Goal: Obtain resource: Download file/media

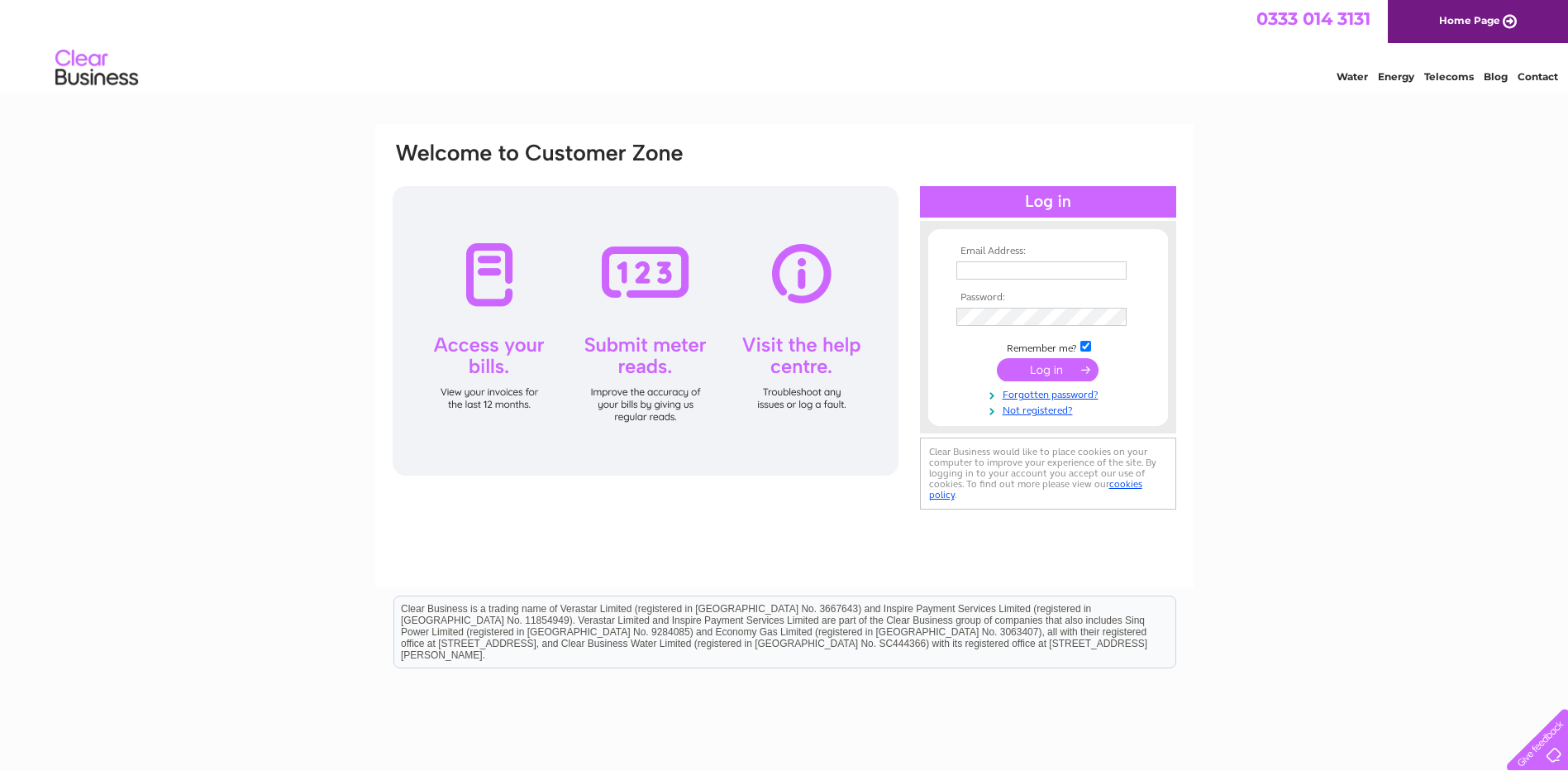
type input "[PERSON_NAME][EMAIL_ADDRESS][DOMAIN_NAME]"
click at [1065, 371] on input "submit" at bounding box center [1047, 369] width 101 height 23
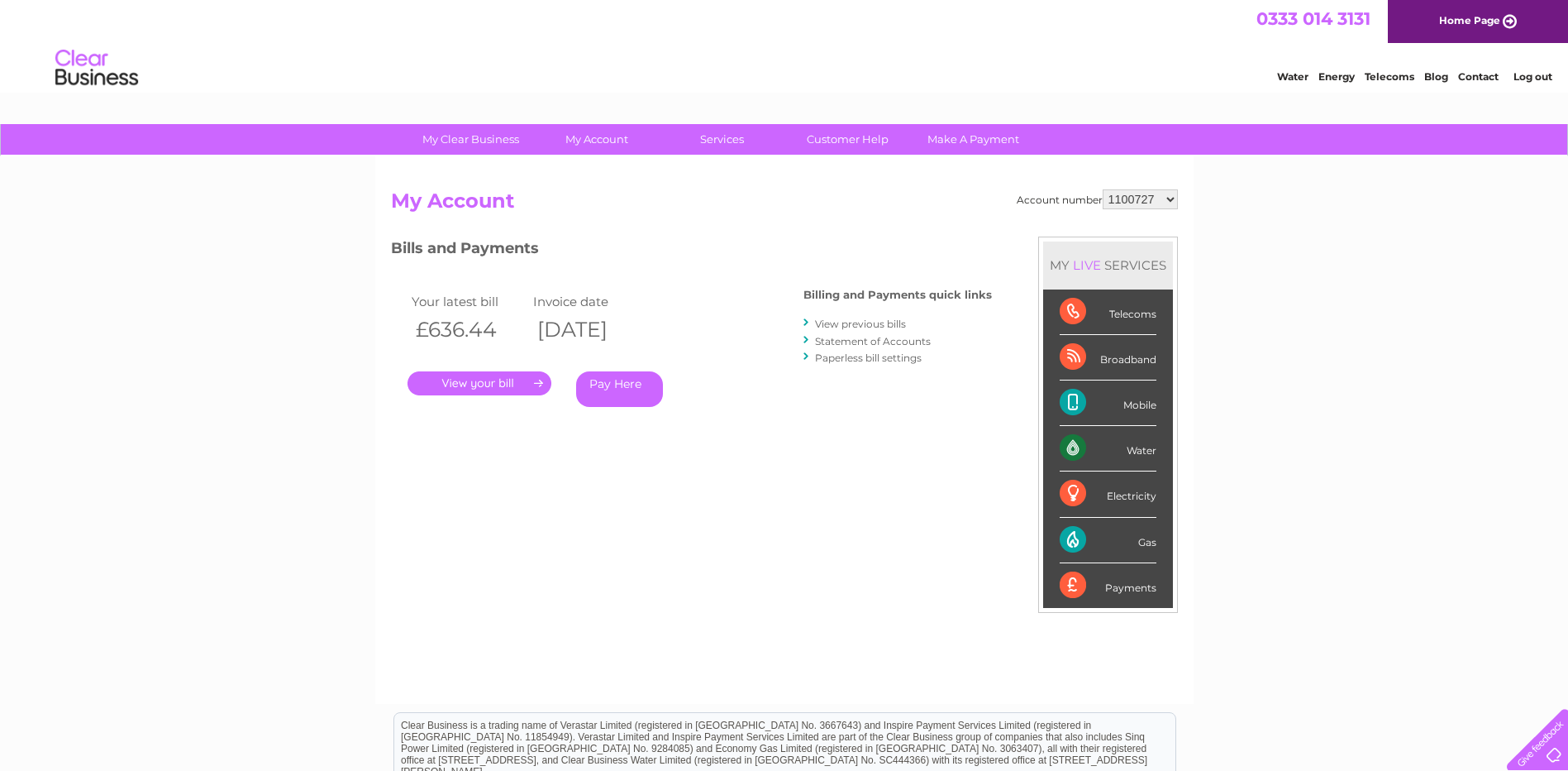
click at [487, 381] on link "." at bounding box center [479, 383] width 144 height 24
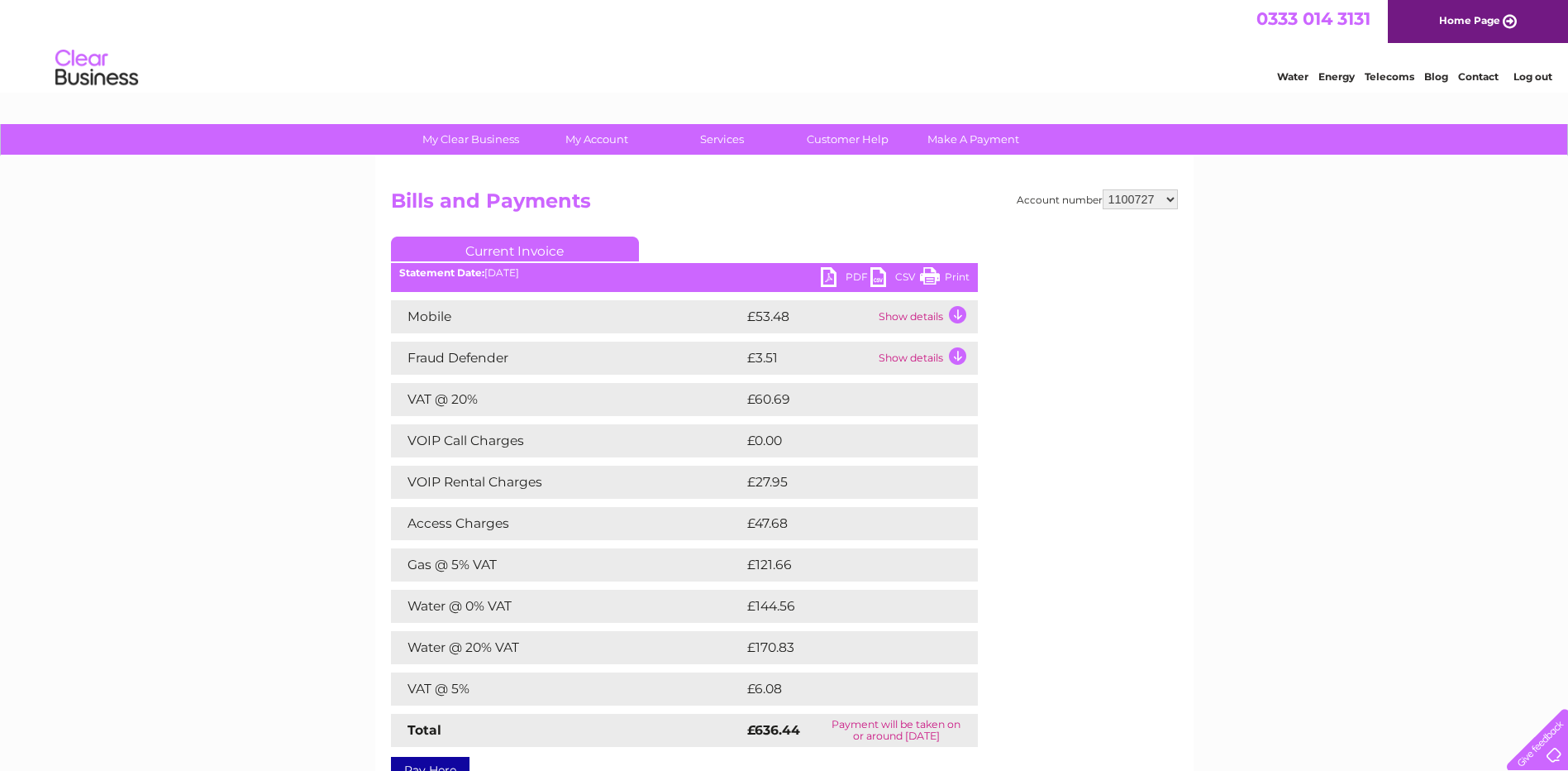
click at [842, 277] on link "PDF" at bounding box center [845, 279] width 50 height 24
